Goal: Find specific page/section: Find specific page/section

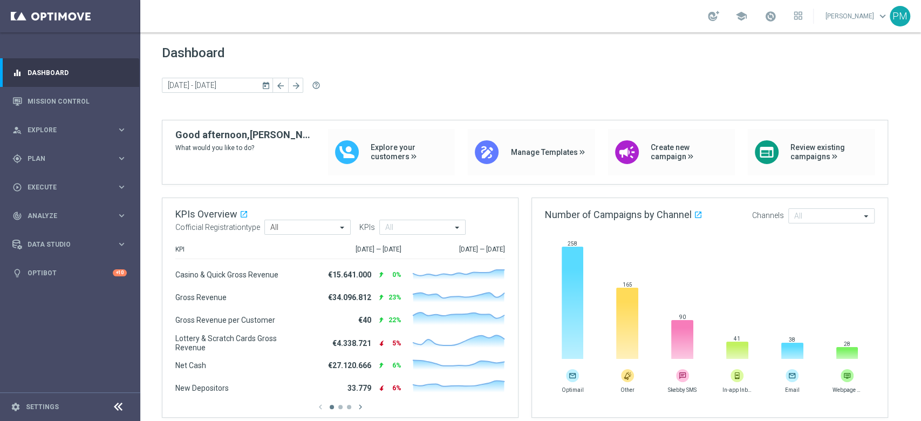
click at [470, 11] on div "school Paolo Martiradonna keyboard_arrow_down PM" at bounding box center [530, 16] width 781 height 32
